Goal: Information Seeking & Learning: Check status

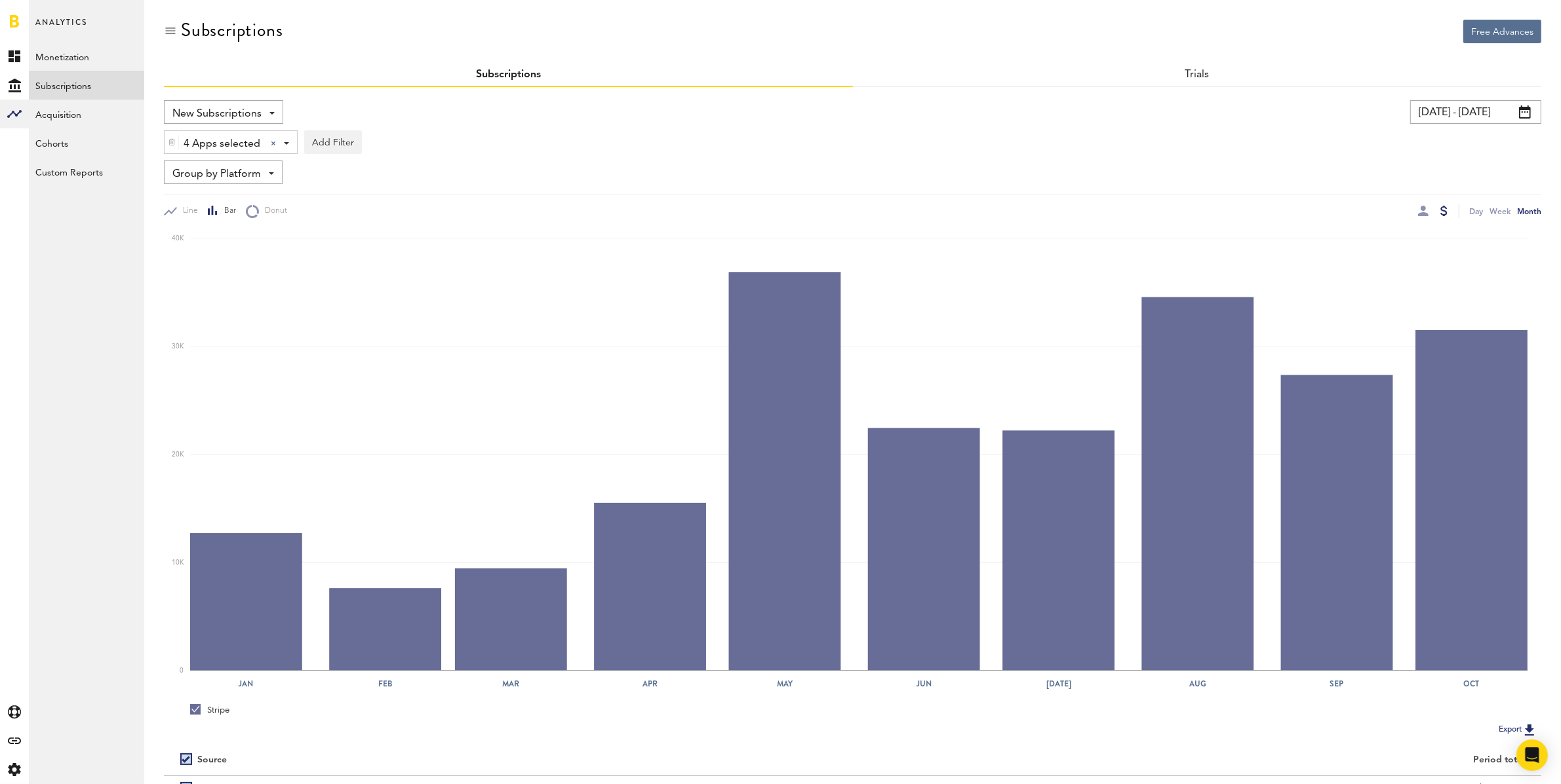
click at [1458, 114] on input "[DATE] - [DATE]" at bounding box center [1475, 112] width 131 height 23
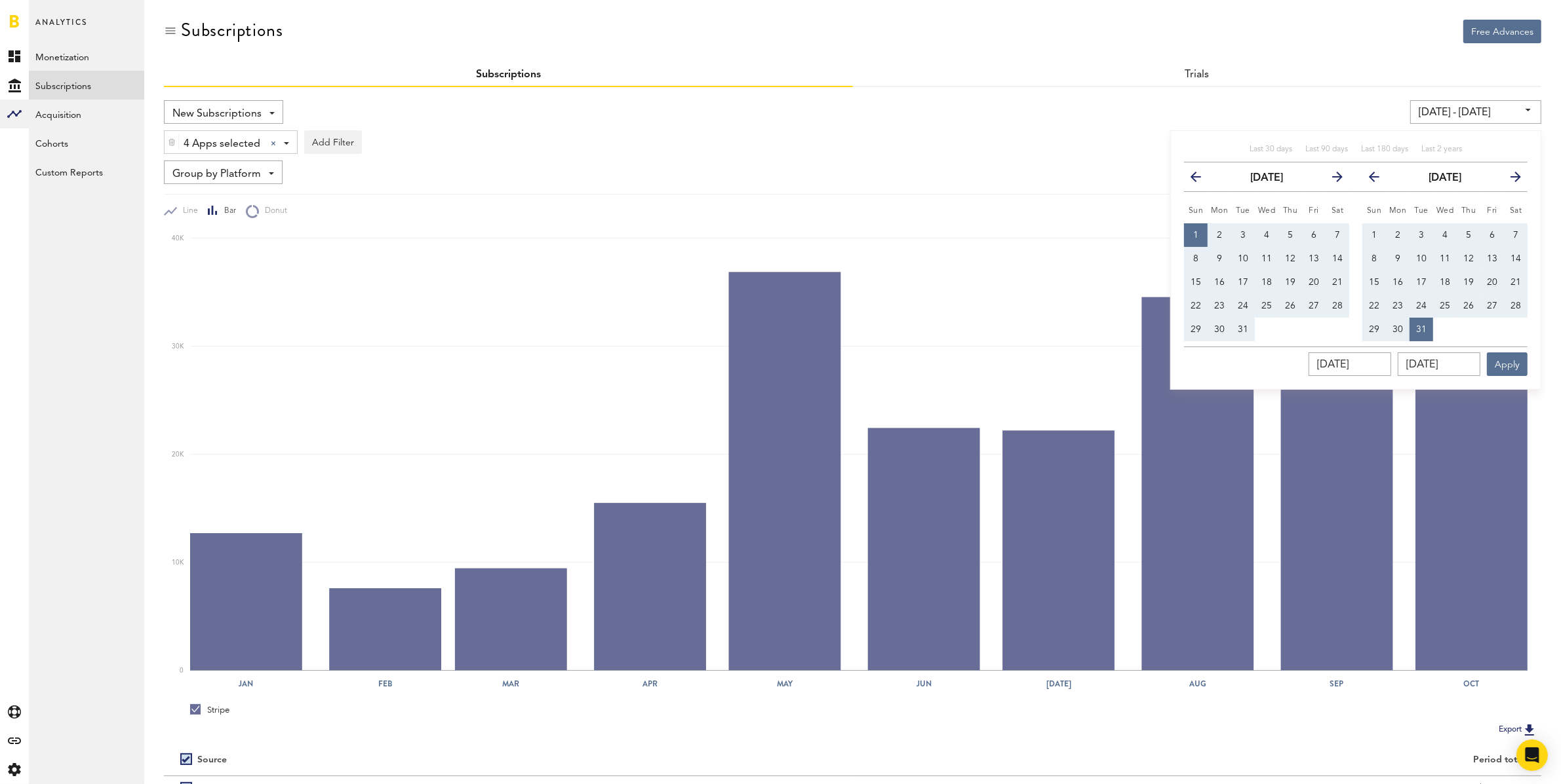
click at [1332, 179] on icon "button" at bounding box center [1332, 179] width 0 height 0
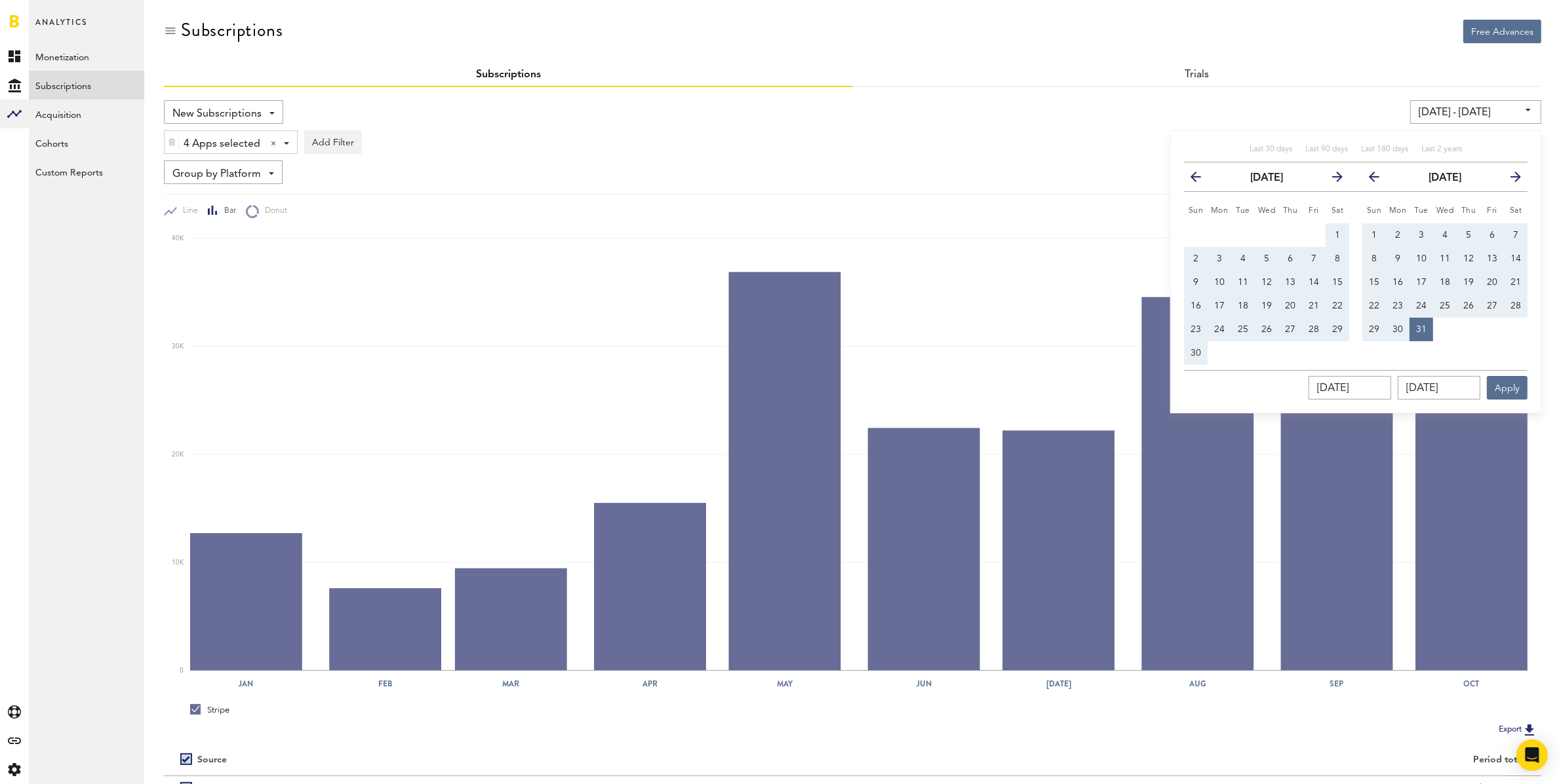
click at [1332, 179] on icon "button" at bounding box center [1332, 179] width 0 height 0
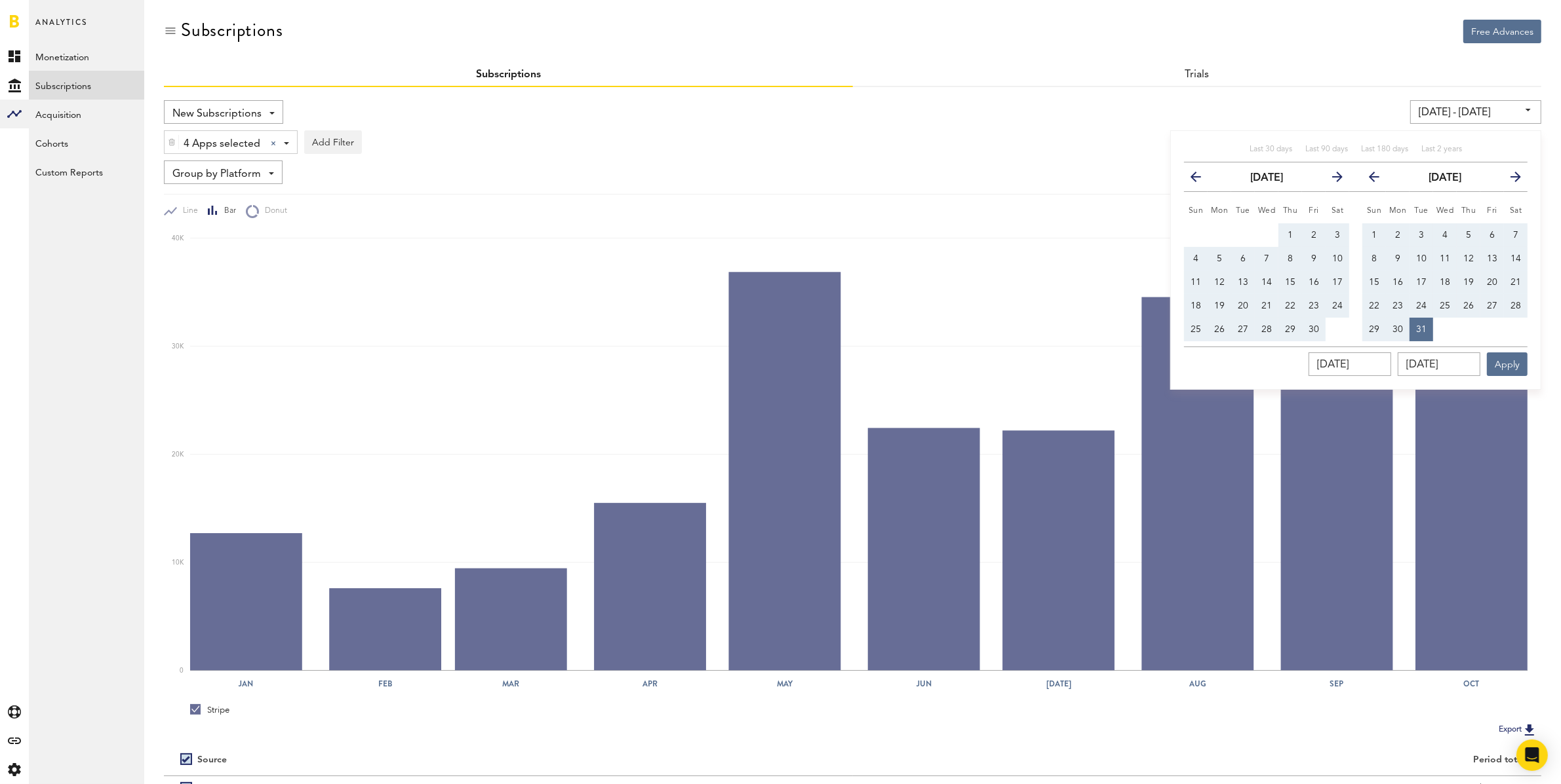
click at [1332, 179] on icon "button" at bounding box center [1332, 179] width 0 height 0
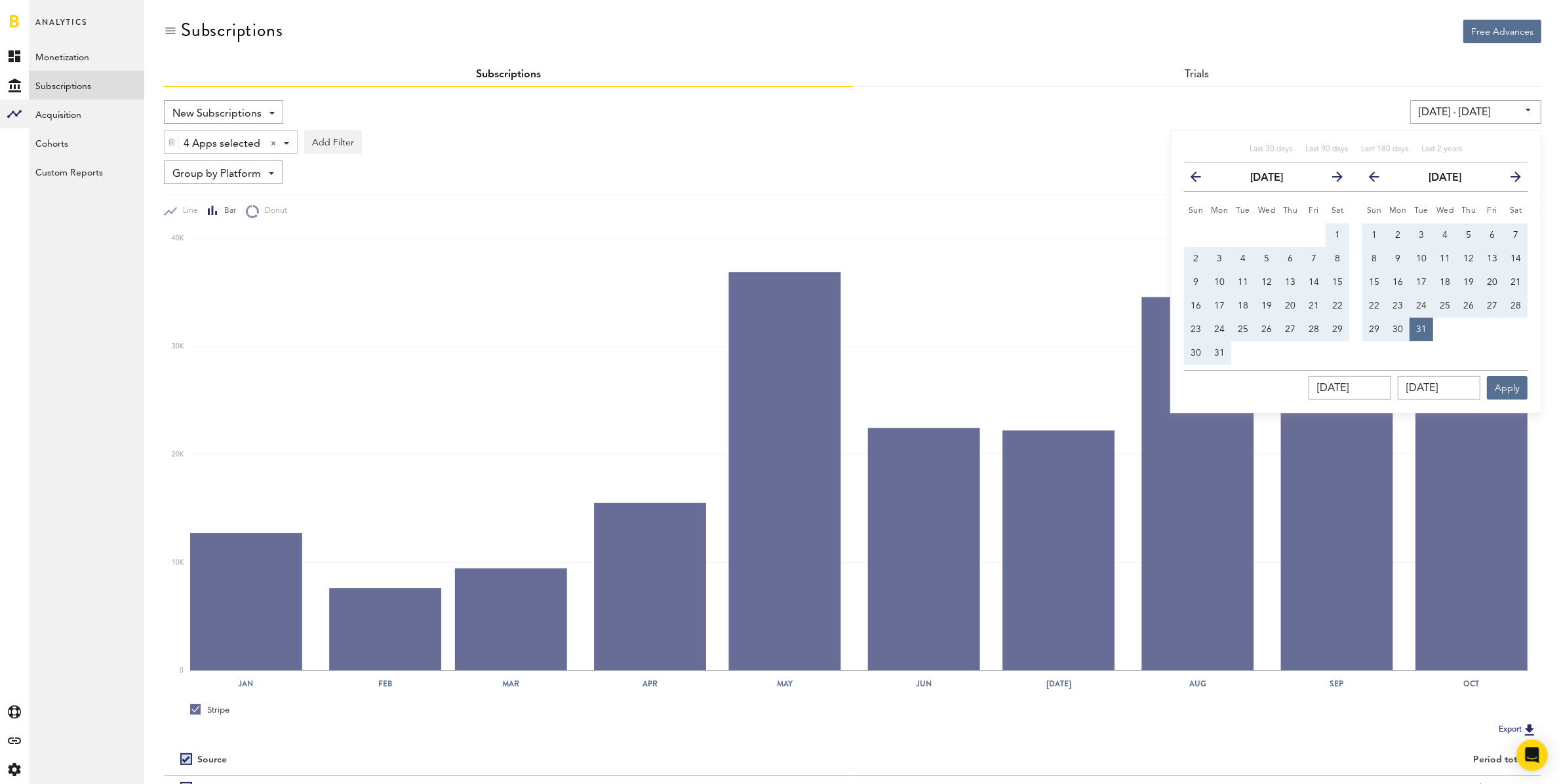
click at [1332, 179] on icon "button" at bounding box center [1332, 179] width 0 height 0
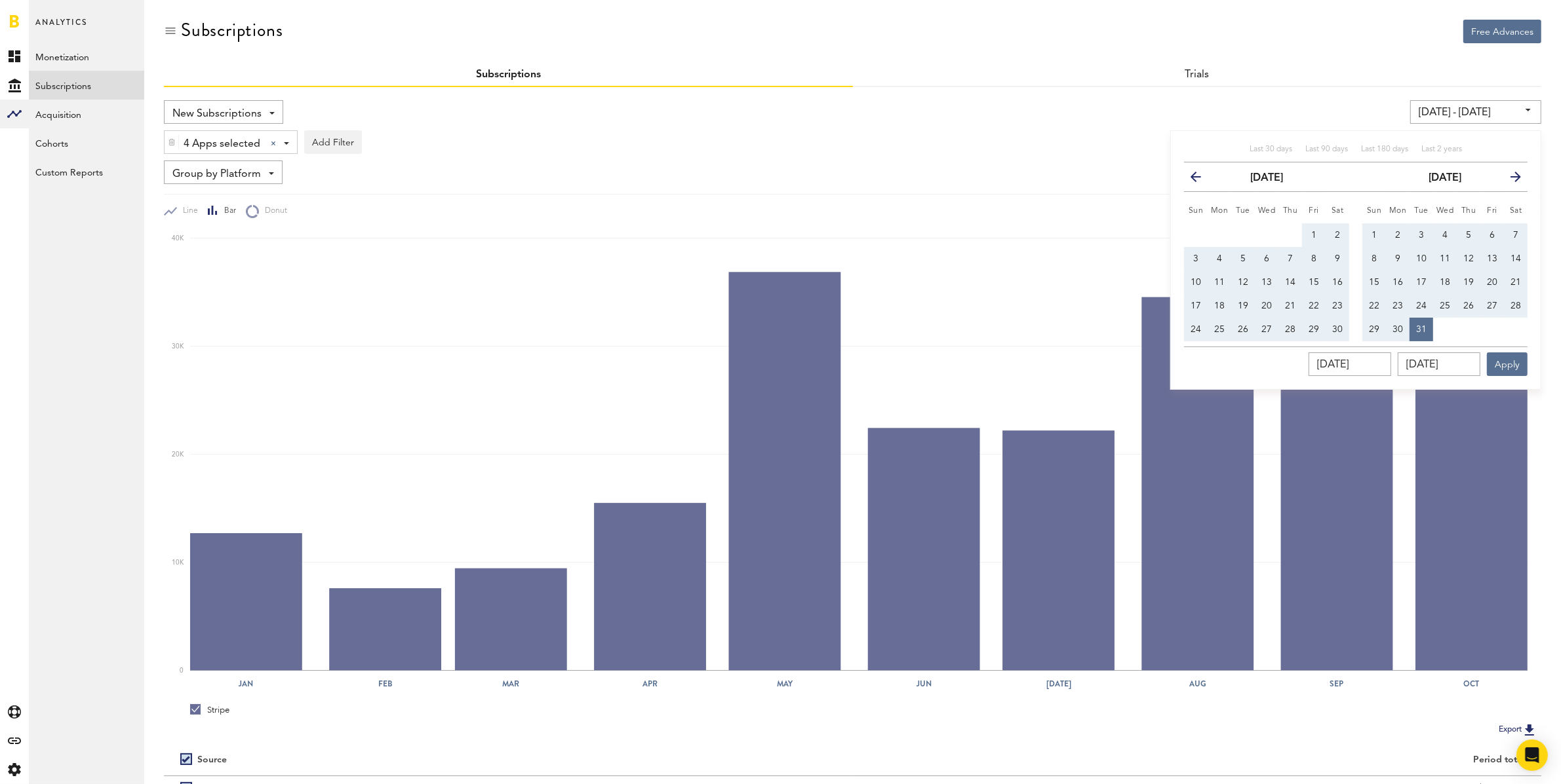
click at [1337, 176] on th "next" at bounding box center [1337, 178] width 23 height 30
click at [19, 58] on icon at bounding box center [14, 56] width 12 height 12
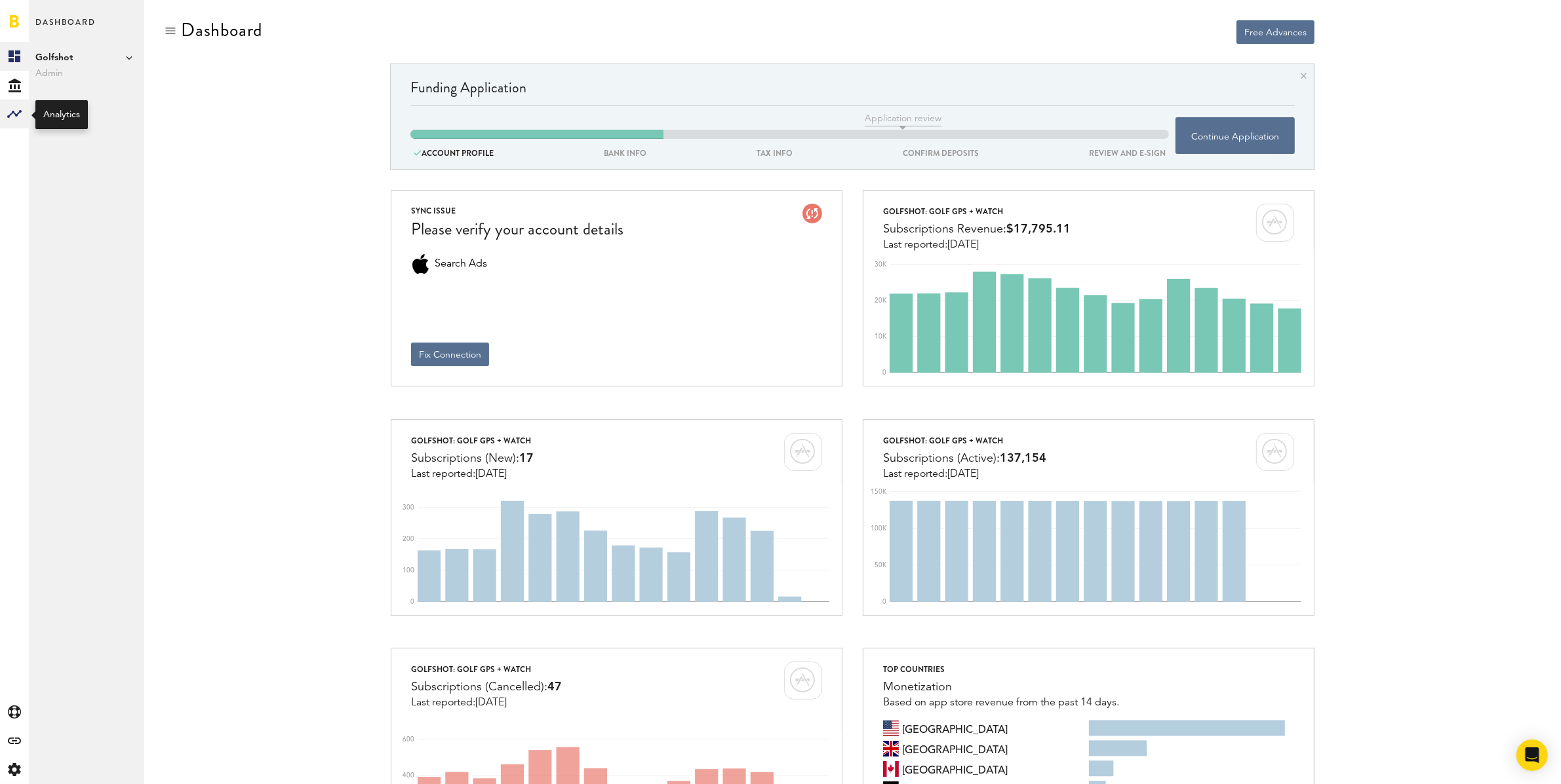
click at [17, 113] on rect at bounding box center [14, 113] width 16 height 16
click at [65, 86] on link "Subscriptions" at bounding box center [87, 85] width 115 height 29
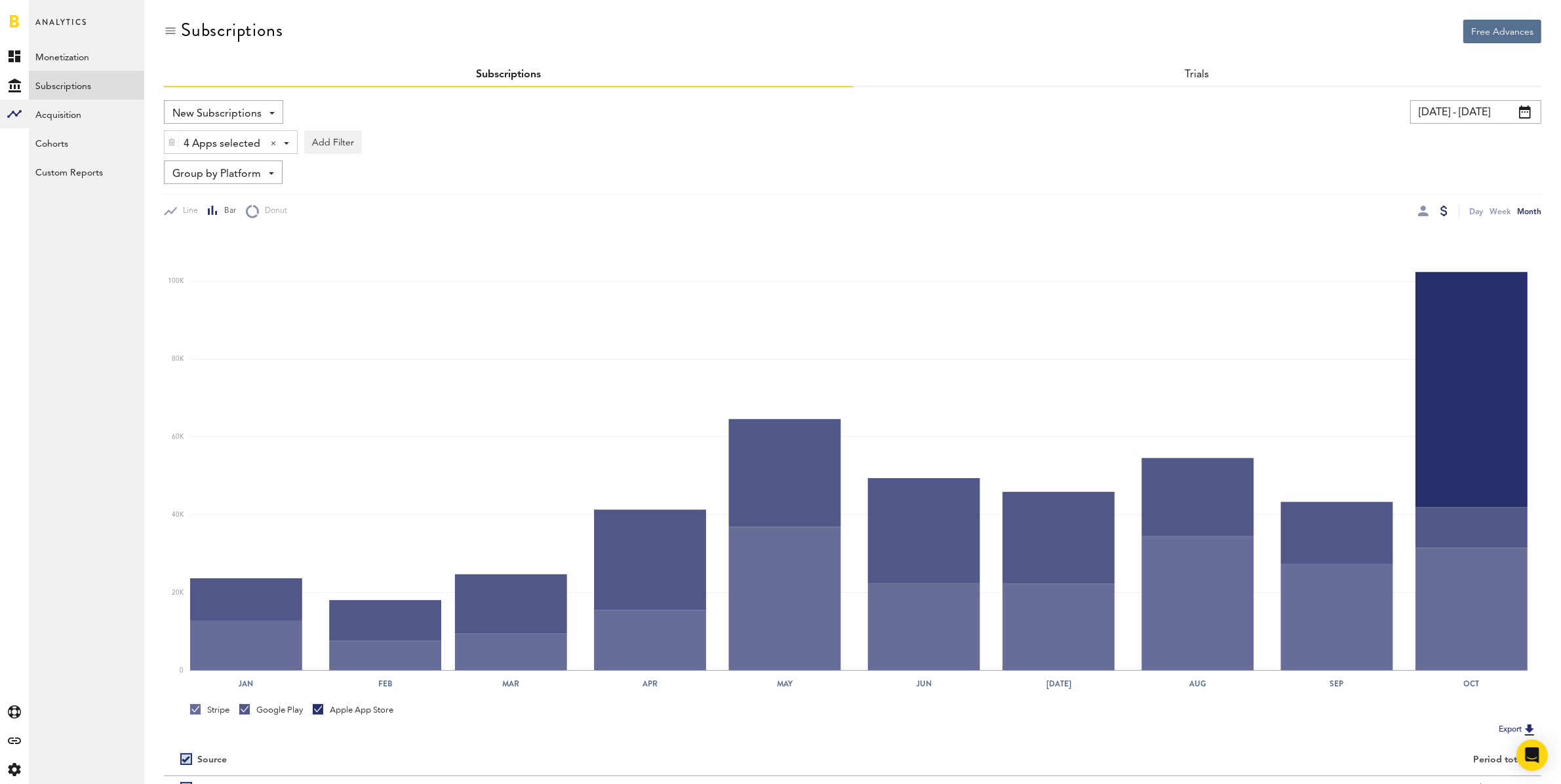
click at [1473, 114] on input "[DATE] - [DATE]" at bounding box center [1475, 112] width 131 height 23
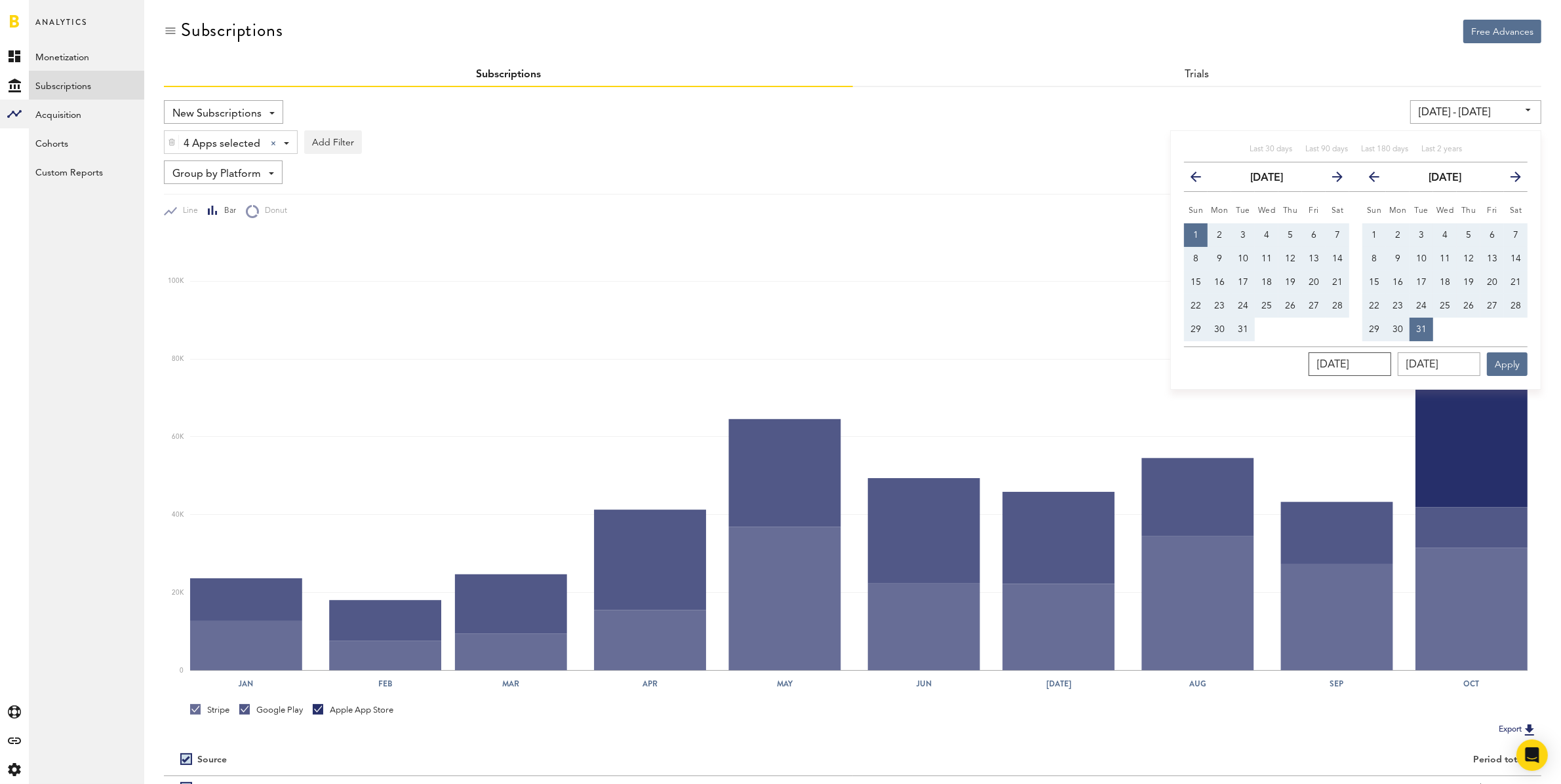
click at [1391, 361] on input "[DATE]" at bounding box center [1349, 364] width 83 height 23
type input "01/01/202_"
type input "[DATE] - [DATE]"
type input "[DATE]"
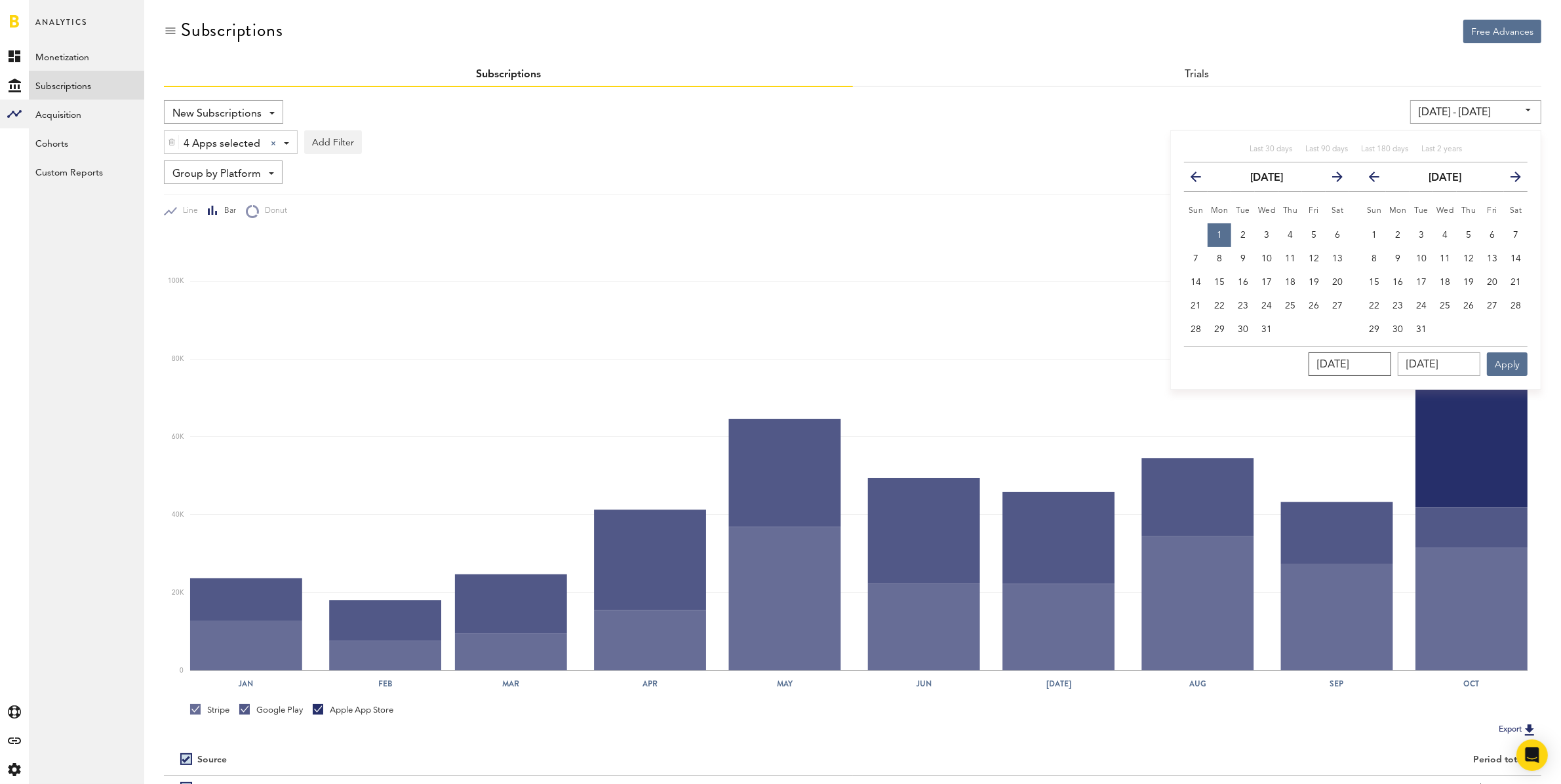
type input "[DATE]"
click at [1214, 233] on button "1" at bounding box center [1219, 234] width 23 height 23
click at [1510, 179] on icon "button" at bounding box center [1510, 179] width 0 height 0
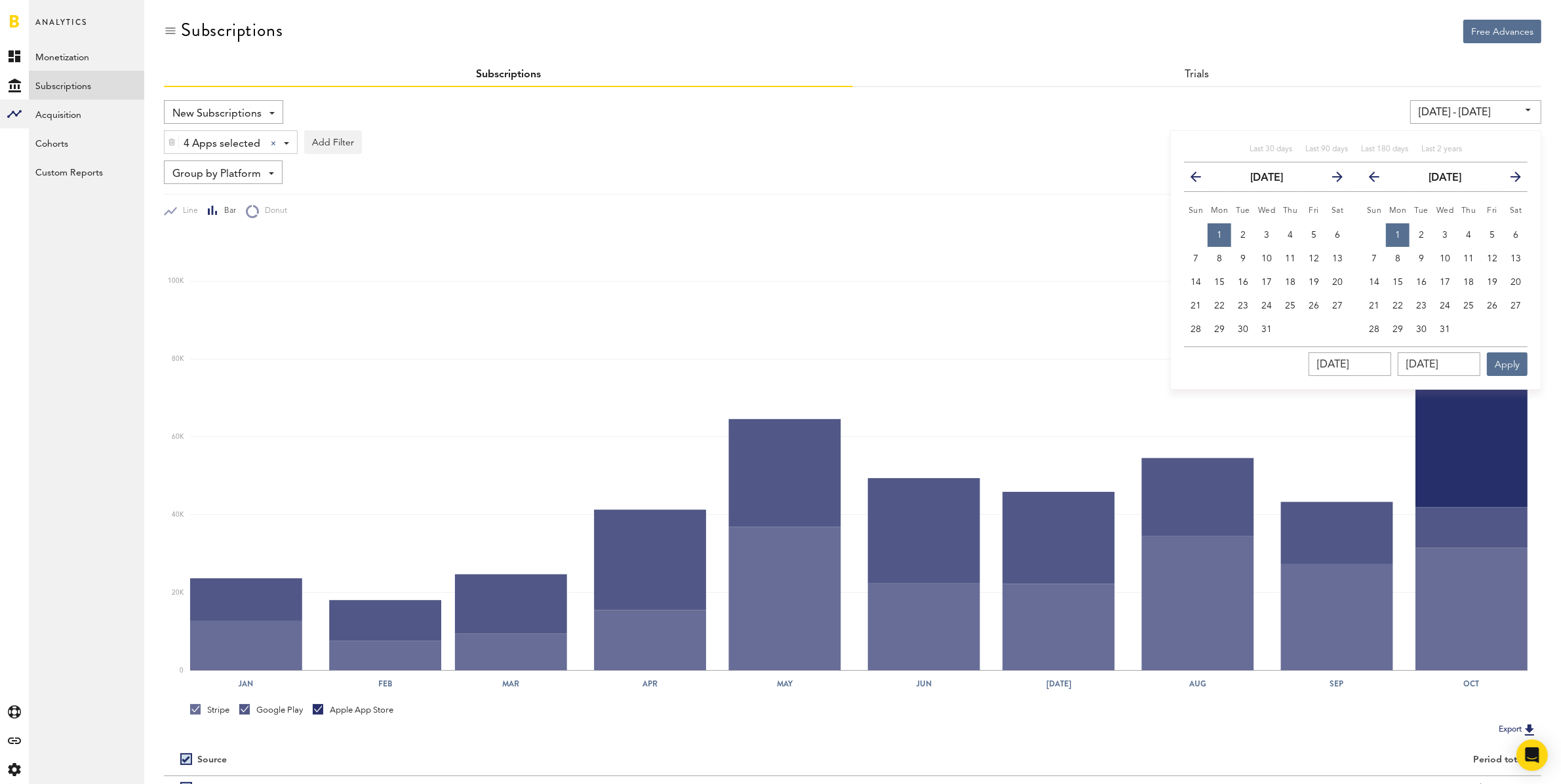
click at [1510, 179] on icon "button" at bounding box center [1510, 179] width 0 height 0
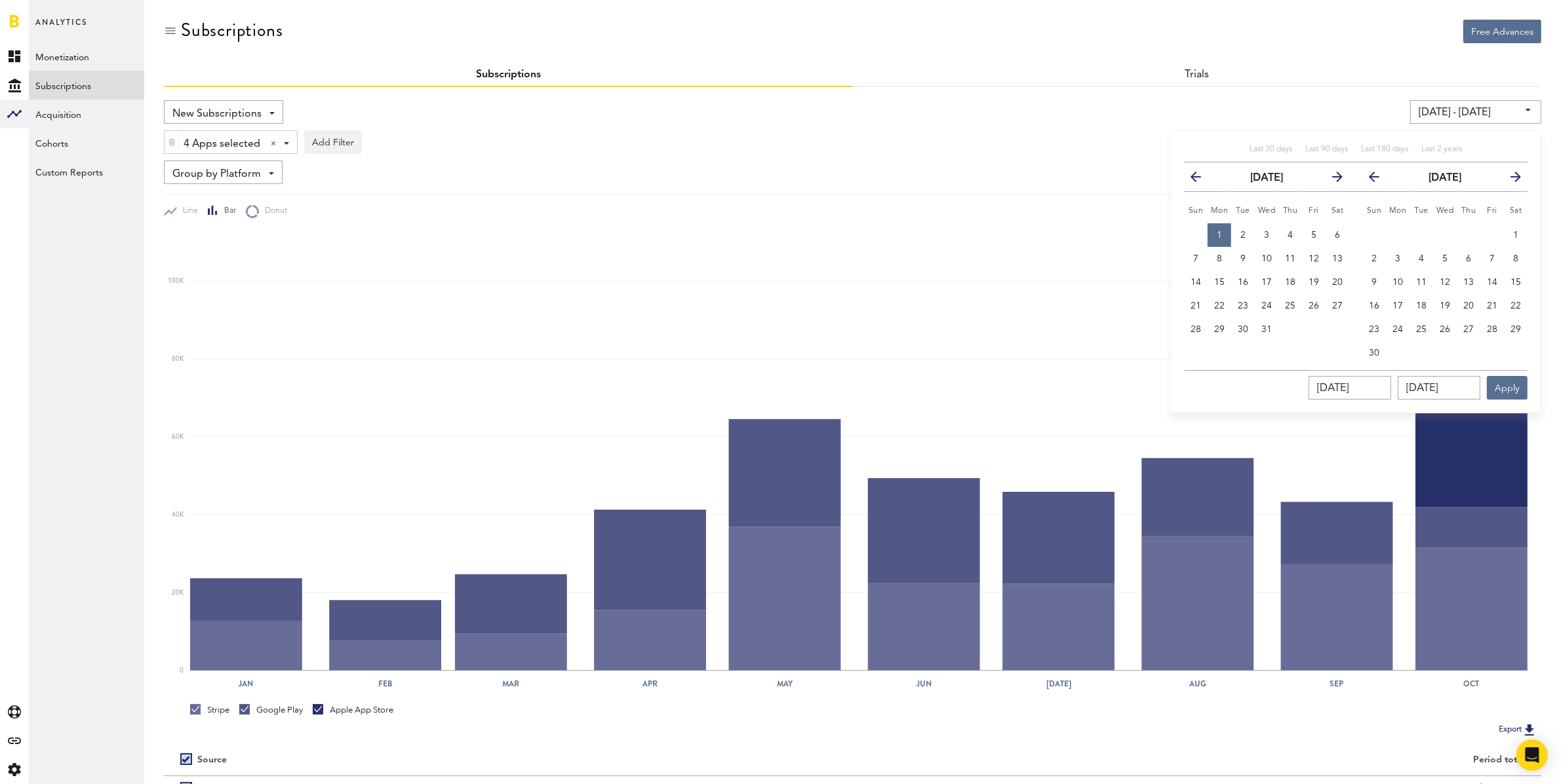
click at [1510, 179] on icon "button" at bounding box center [1510, 179] width 0 height 0
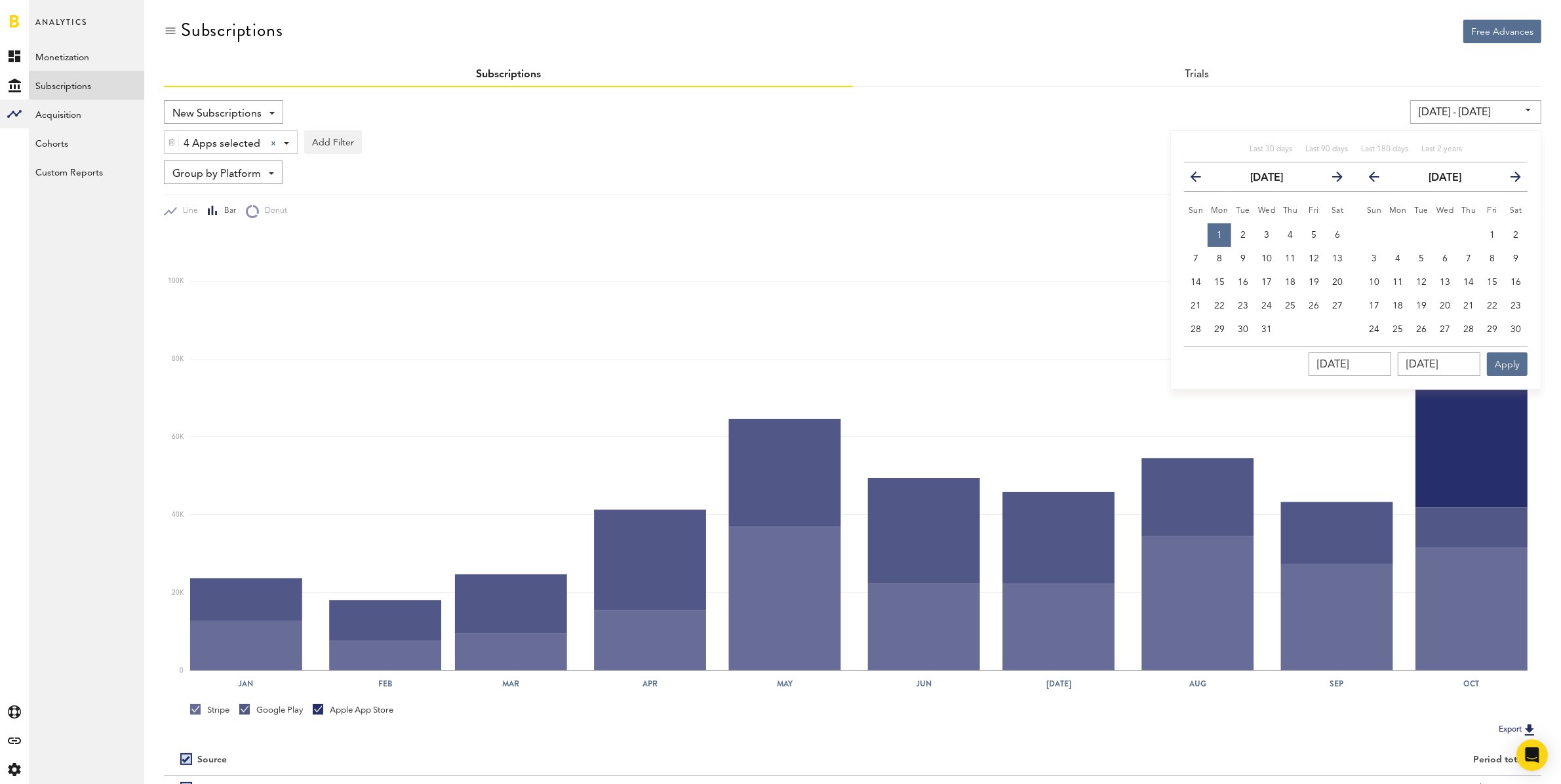
click at [1510, 179] on icon "button" at bounding box center [1510, 179] width 0 height 0
click at [1380, 179] on icon "button" at bounding box center [1380, 179] width 0 height 0
click at [1423, 331] on span "31" at bounding box center [1421, 329] width 10 height 9
type input "[DATE] - [DATE]"
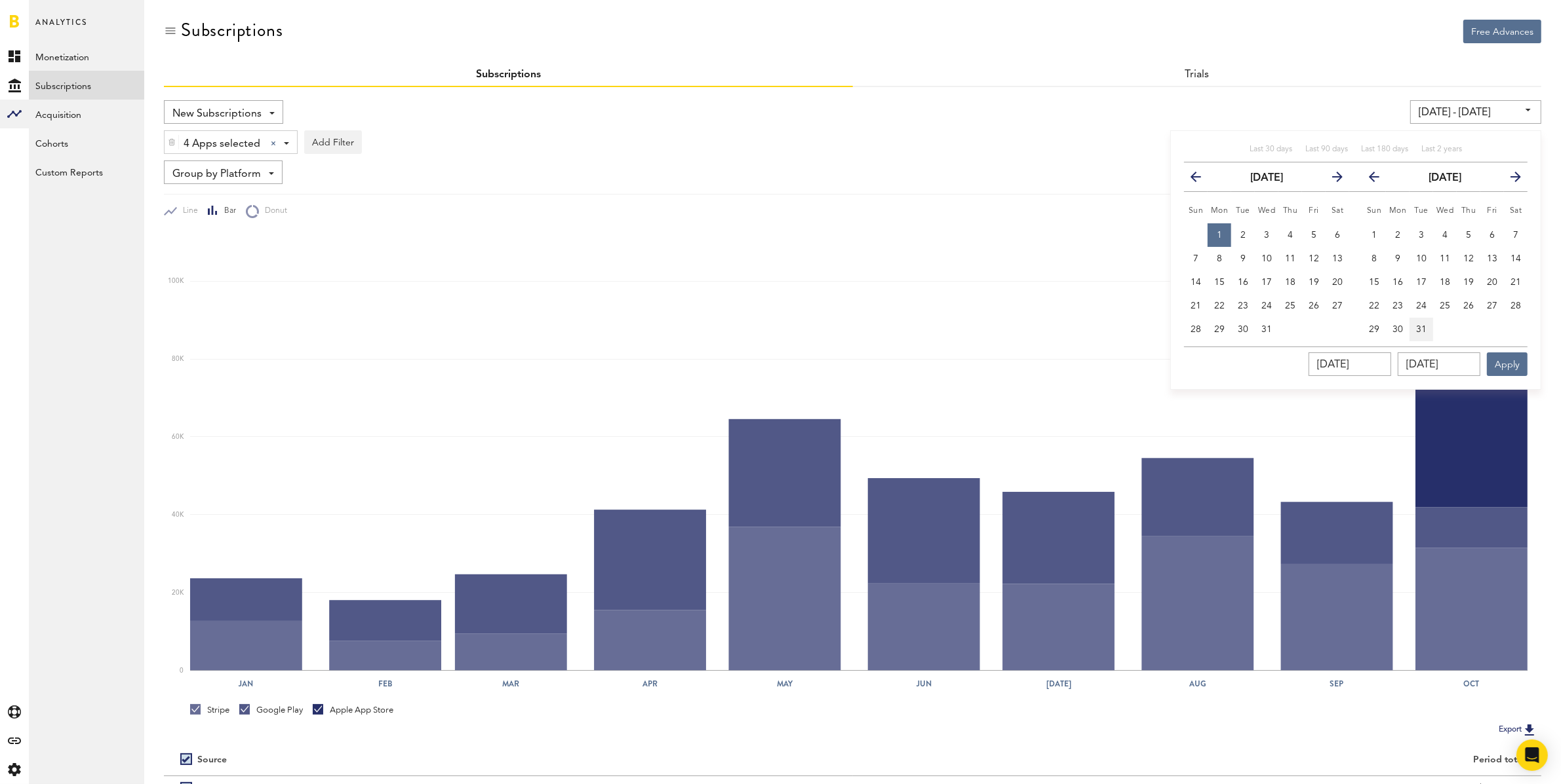
type input "[DATE]"
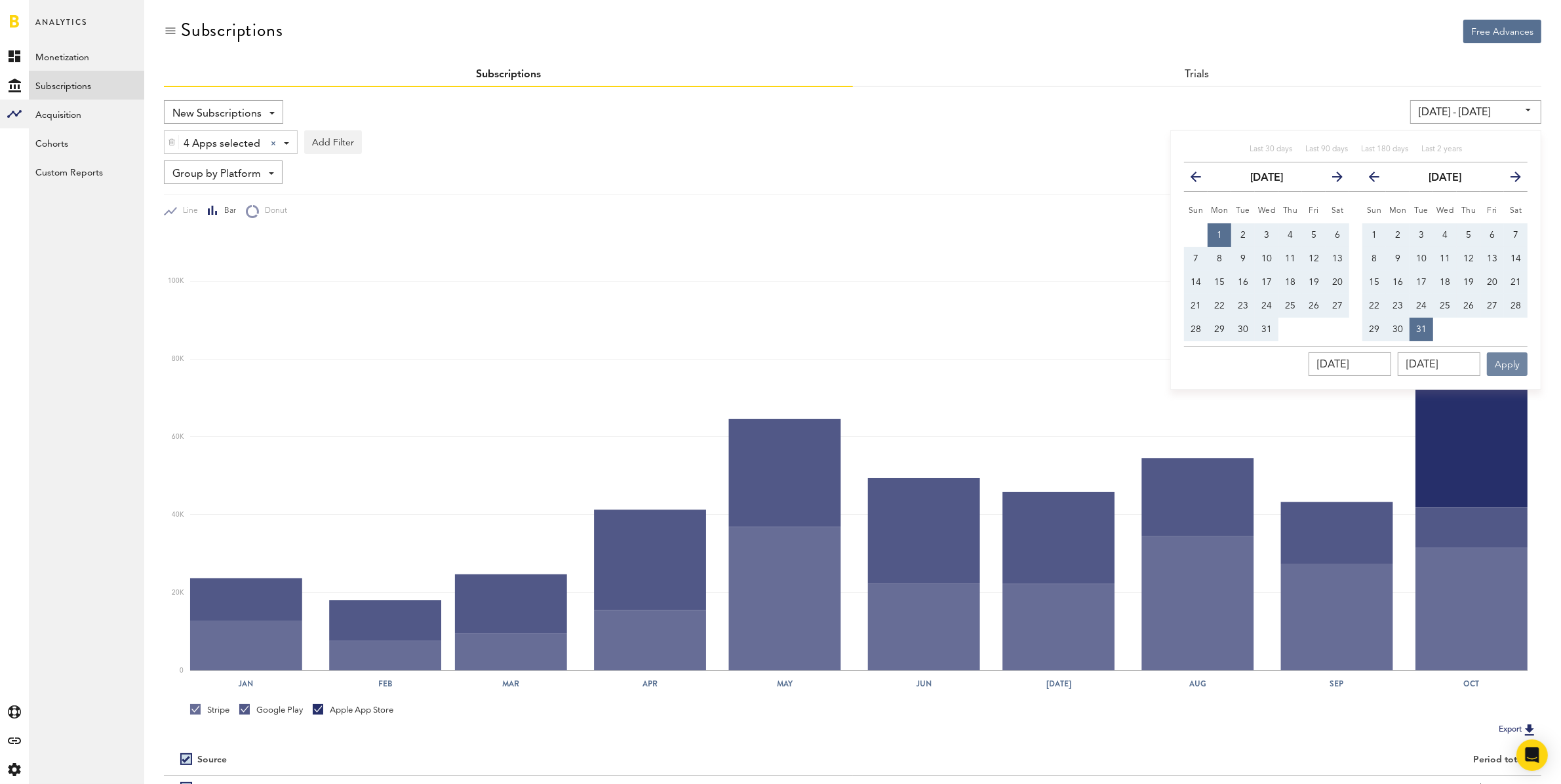
click at [1512, 363] on button "Apply" at bounding box center [1507, 364] width 41 height 23
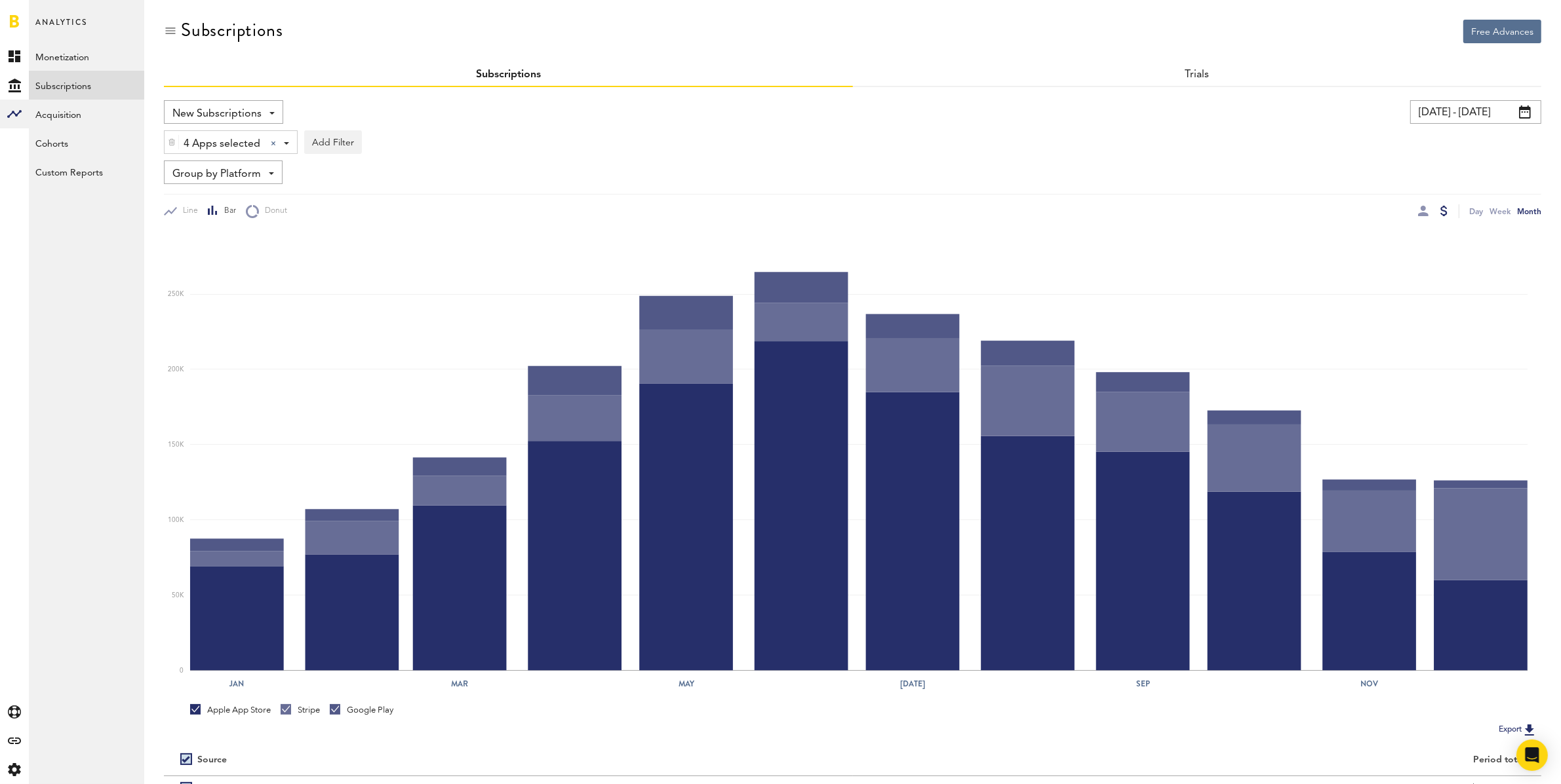
click at [198, 109] on span "New Subscriptions" at bounding box center [217, 114] width 89 height 22
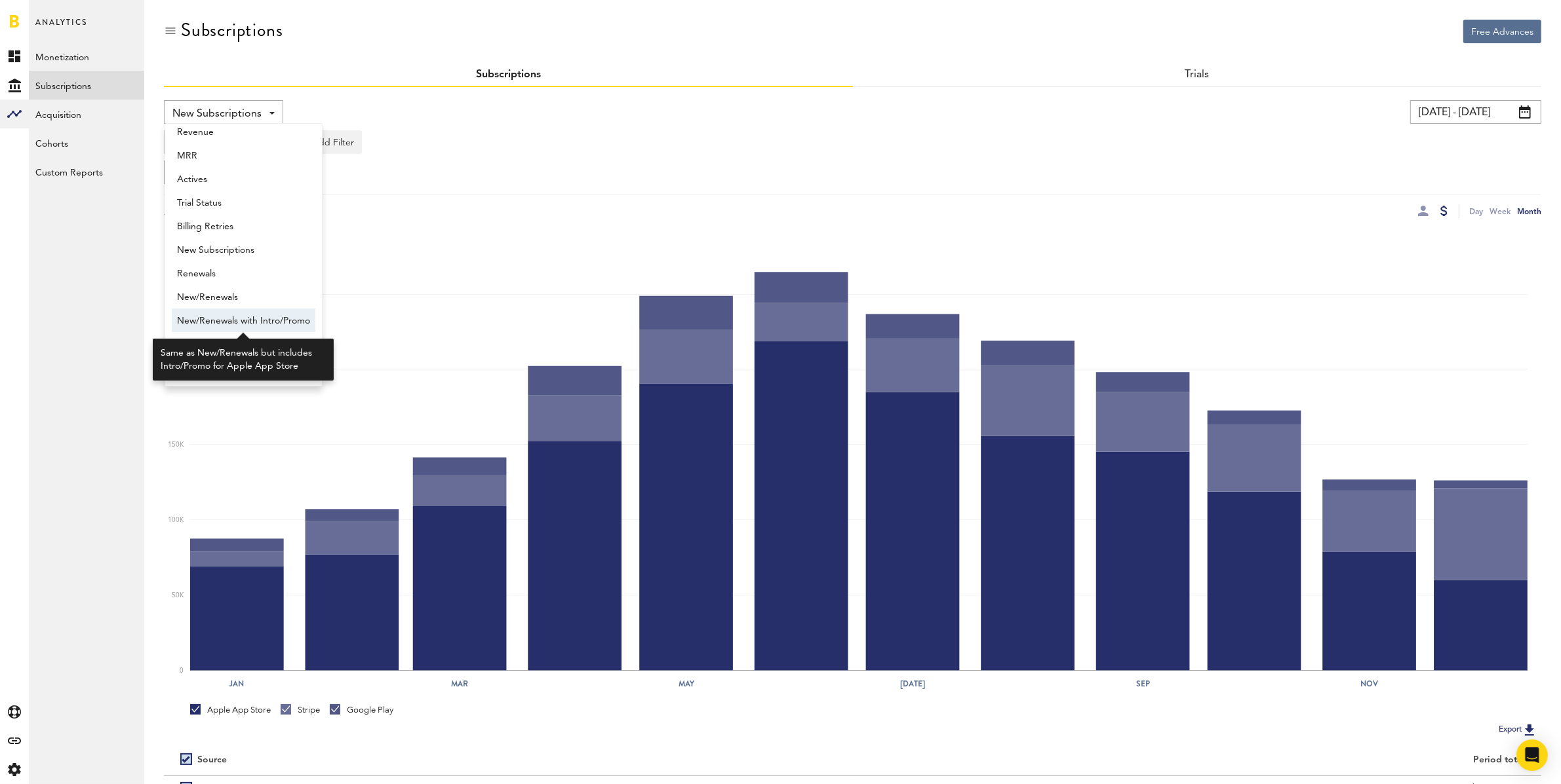
click at [266, 316] on span "New/Renewals with Intro/Promo" at bounding box center [243, 321] width 133 height 22
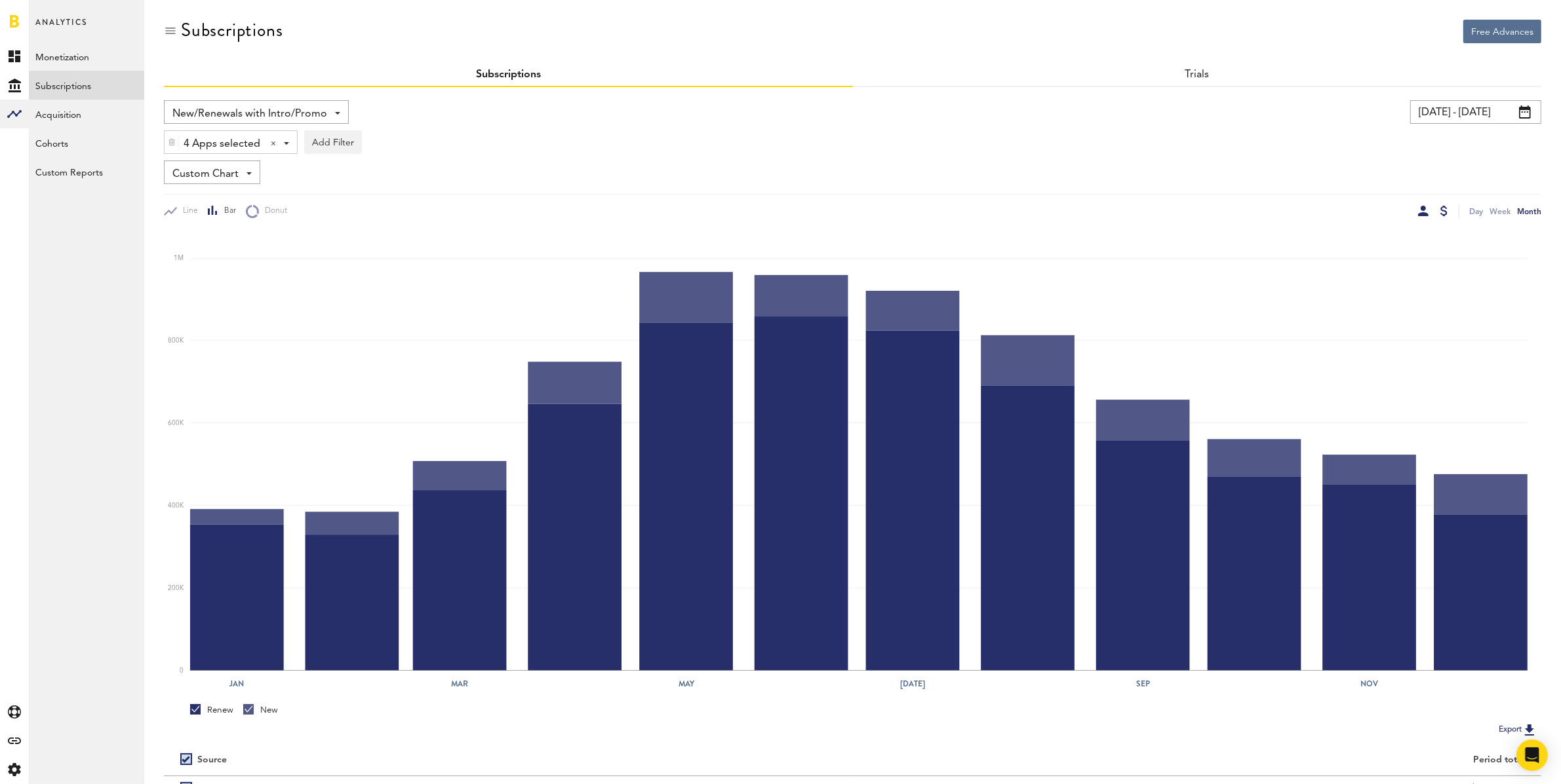
click at [1423, 213] on div at bounding box center [1422, 210] width 10 height 10
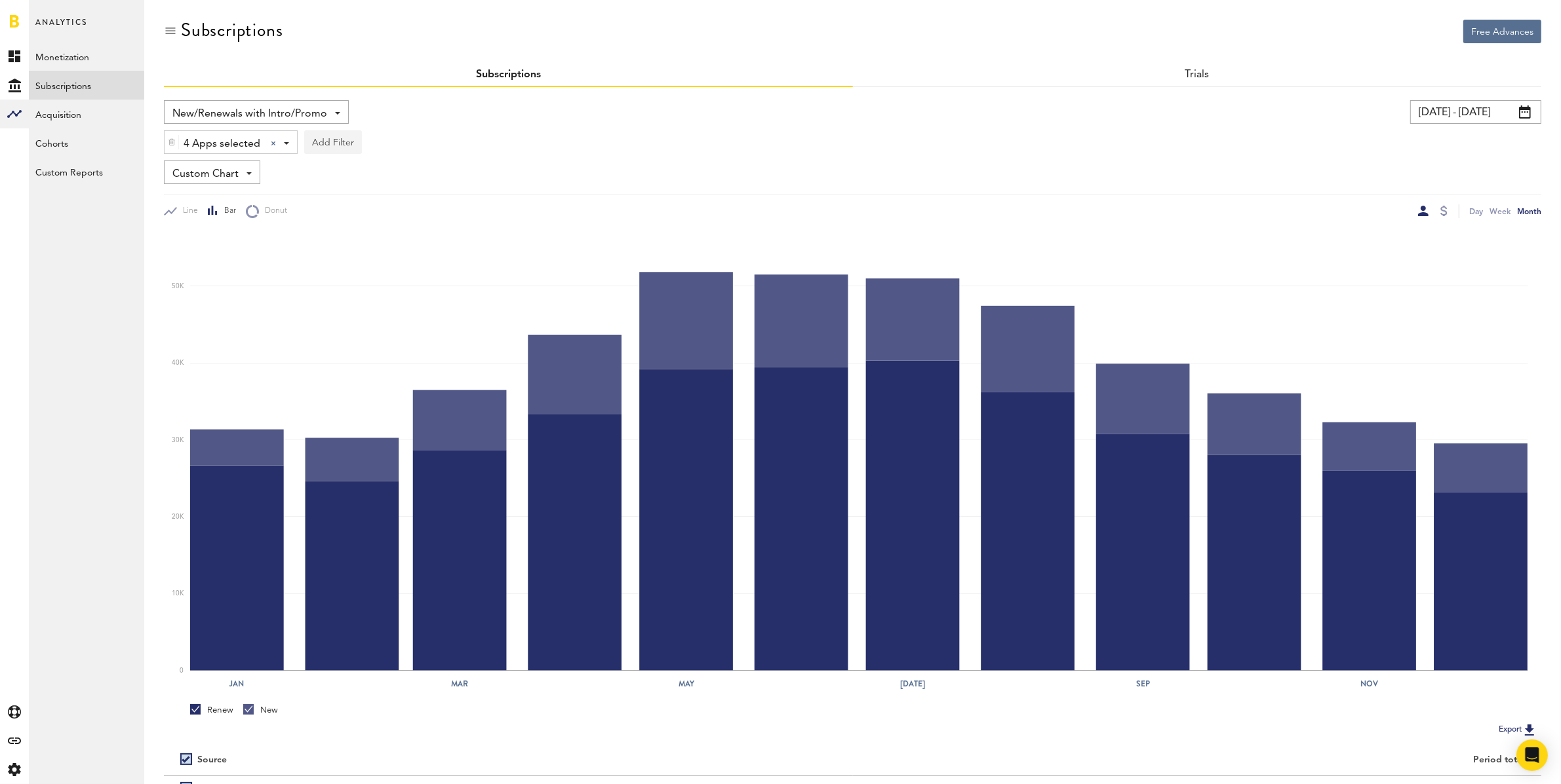
click at [340, 148] on button "Add Filter" at bounding box center [333, 141] width 58 height 23
click at [362, 220] on li "Subscriptions" at bounding box center [365, 223] width 106 height 23
click at [367, 150] on div "Subscriptions" at bounding box center [360, 144] width 73 height 22
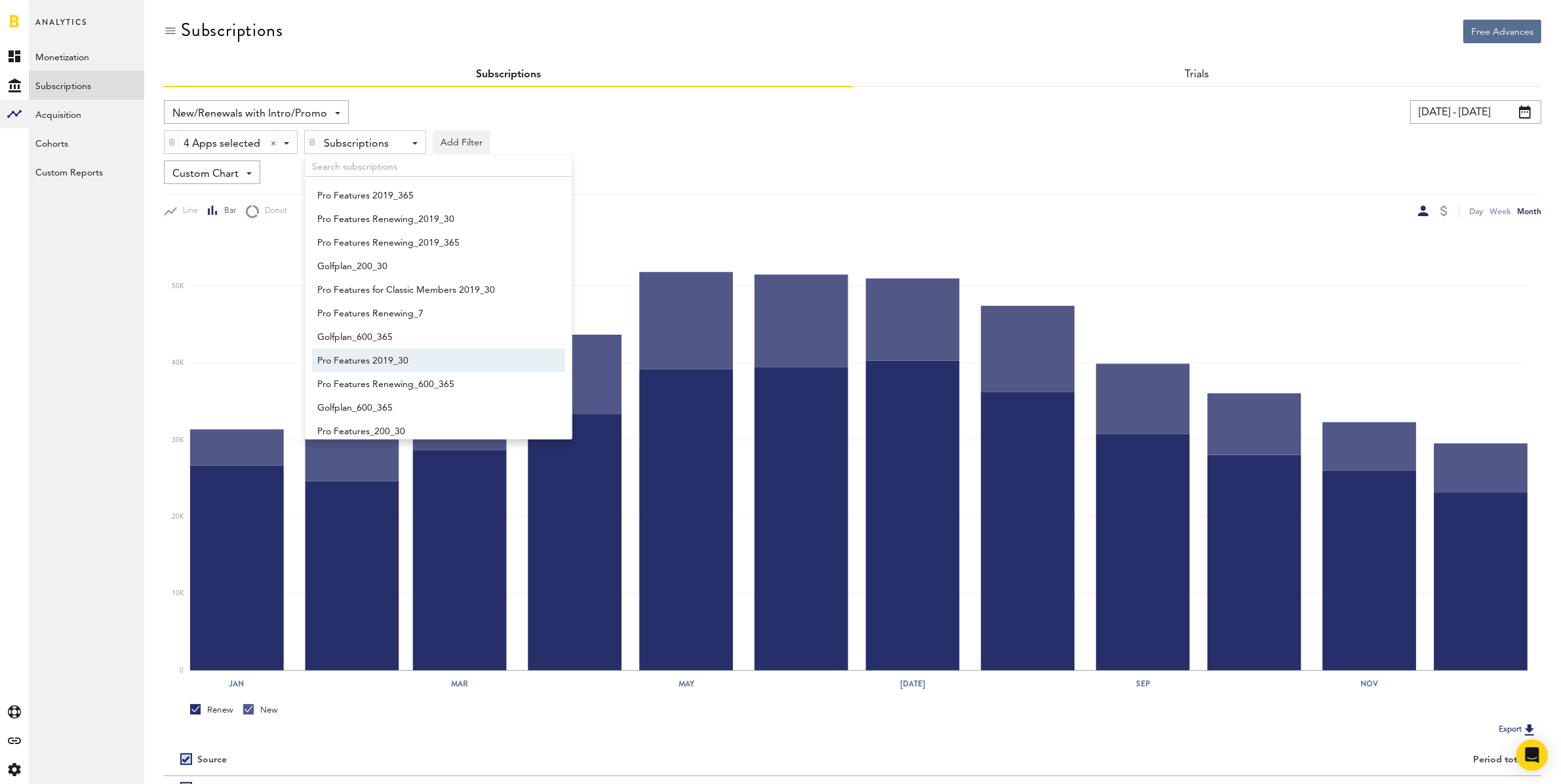
click at [761, 155] on div "New/Renewals with Intro/Promo Revenue MRR Actives Trial Status Billing Retries …" at bounding box center [852, 159] width 1377 height 118
